Goal: Task Accomplishment & Management: Use online tool/utility

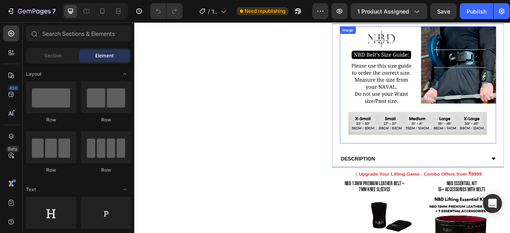
scroll to position [518, 0]
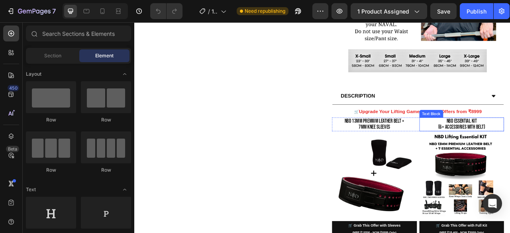
drag, startPoint x: 536, startPoint y: 153, endPoint x: 524, endPoint y: 152, distance: 12.0
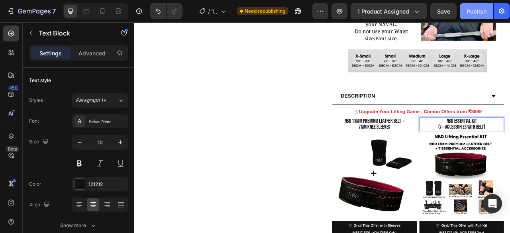
click at [476, 10] on div "Publish" at bounding box center [476, 11] width 20 height 8
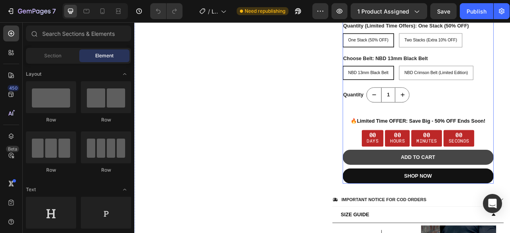
scroll to position [239, 0]
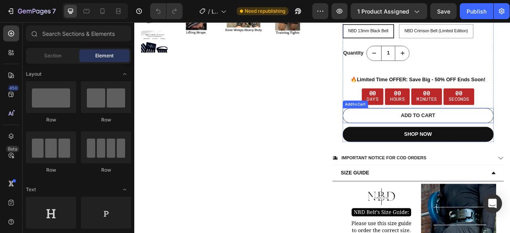
click at [459, 119] on p "Hours" at bounding box center [468, 119] width 19 height 9
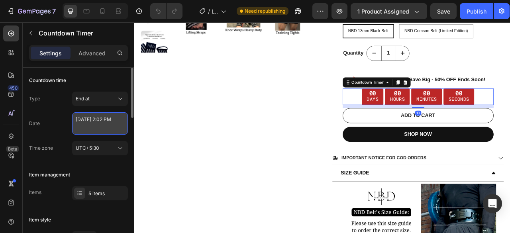
drag, startPoint x: 104, startPoint y: 118, endPoint x: 96, endPoint y: 131, distance: 14.8
click at [104, 119] on textarea "[DATE] 2:02 PM" at bounding box center [100, 123] width 56 height 22
select select "14"
select select "2"
select select "false"
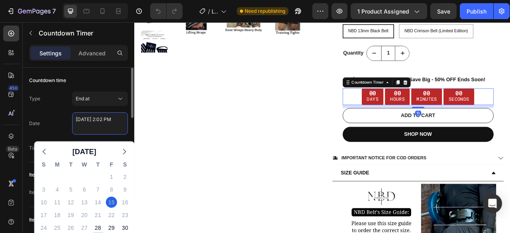
scroll to position [40, 0]
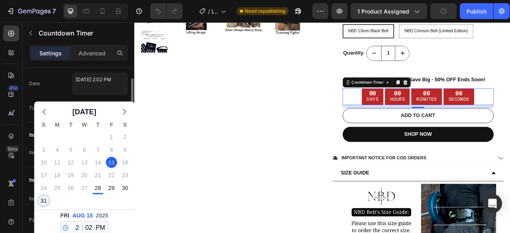
click at [40, 204] on div "31" at bounding box center [43, 200] width 11 height 11
type textarea "August 31 2025 2:02 PM"
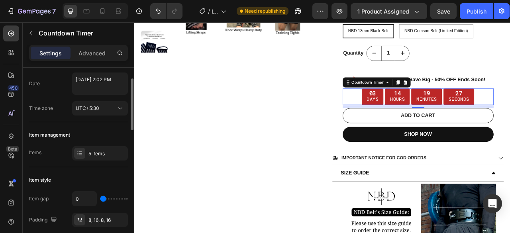
click at [477, 13] on div "Publish" at bounding box center [476, 11] width 20 height 8
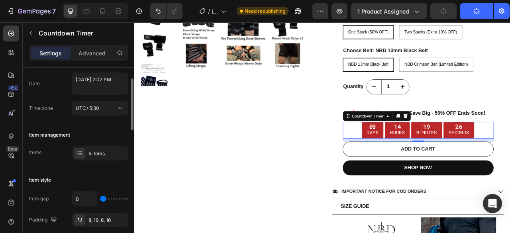
scroll to position [0, 0]
